Goal: Information Seeking & Learning: Learn about a topic

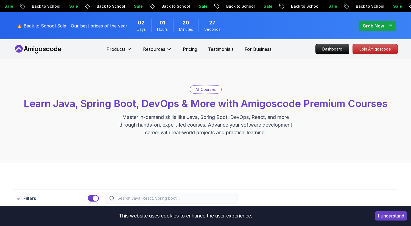
click at [200, 90] on p "All Courses" at bounding box center [206, 89] width 20 height 5
click at [204, 92] on p "All Courses" at bounding box center [206, 89] width 20 height 5
drag, startPoint x: 79, startPoint y: 94, endPoint x: 98, endPoint y: 3, distance: 92.8
click at [79, 94] on div "All Courses Learn Java, Spring Boot, DevOps & More with Amigoscode Premium Cour…" at bounding box center [205, 110] width 385 height 51
click at [102, 95] on div "All Courses Learn Java, Spring Boot, DevOps & More with Amigoscode Premium Cour…" at bounding box center [205, 110] width 385 height 51
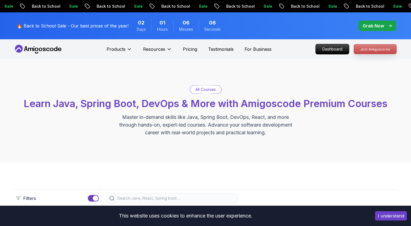
click at [360, 53] on p "Join Amigoscode" at bounding box center [375, 49] width 43 height 9
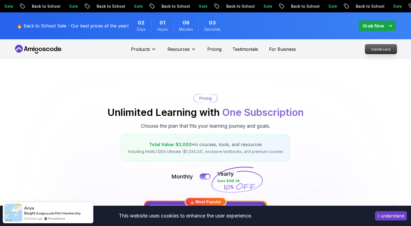
click at [379, 49] on p "Dashboard" at bounding box center [382, 49] width 32 height 9
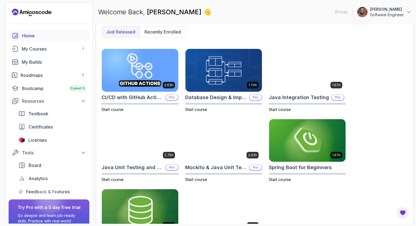
scroll to position [139, 0]
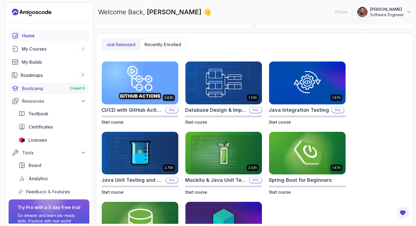
click at [33, 87] on div "Bootcamp Cohort 3" at bounding box center [54, 88] width 64 height 7
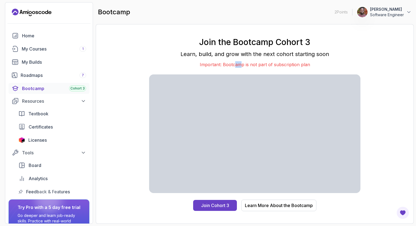
drag, startPoint x: 234, startPoint y: 64, endPoint x: 254, endPoint y: 64, distance: 19.8
click at [247, 64] on p "Important: Bootcamp is not part of subscription plan" at bounding box center [254, 64] width 211 height 7
click at [254, 64] on p "Important: Bootcamp is not part of subscription plan" at bounding box center [254, 64] width 211 height 7
click at [45, 50] on div "My Courses 1" at bounding box center [54, 49] width 64 height 7
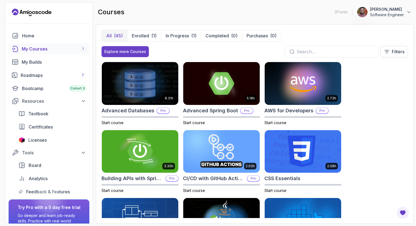
click at [199, 54] on div "Explore more Courses Filters" at bounding box center [254, 52] width 306 height 12
click at [179, 49] on div "Explore more Courses Filters" at bounding box center [254, 52] width 306 height 12
click at [153, 35] on div "(1)" at bounding box center [153, 35] width 5 height 7
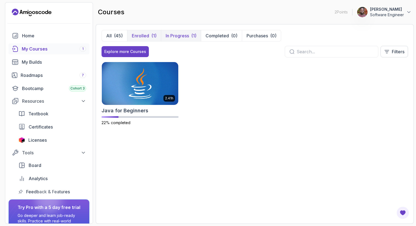
click at [191, 38] on div "(1)" at bounding box center [193, 35] width 5 height 7
click at [157, 95] on img at bounding box center [140, 83] width 80 height 45
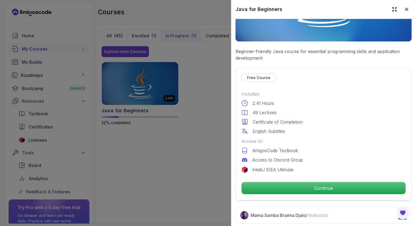
scroll to position [184, 0]
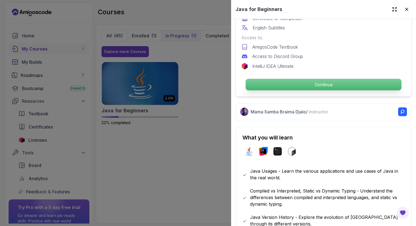
click at [303, 83] on p "Continue" at bounding box center [323, 85] width 156 height 12
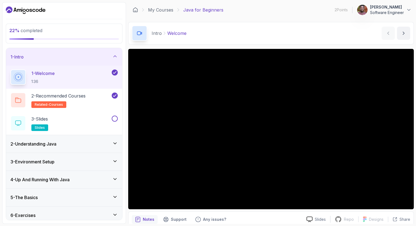
scroll to position [22, 0]
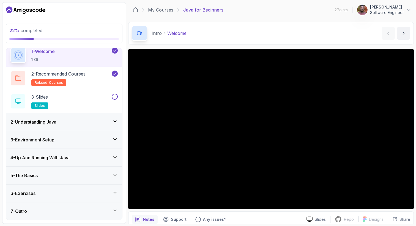
click at [94, 138] on div "3 - Environment Setup" at bounding box center [63, 140] width 107 height 7
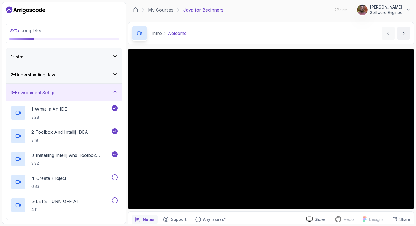
scroll to position [24, 0]
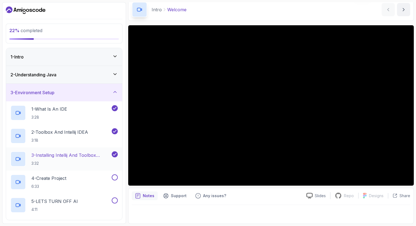
click at [76, 160] on h2 "3 - Installing Intellij And Toolbox Configuration 3:32" at bounding box center [70, 159] width 79 height 14
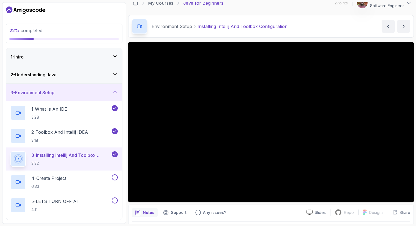
scroll to position [7, 0]
